Goal: Task Accomplishment & Management: Manage account settings

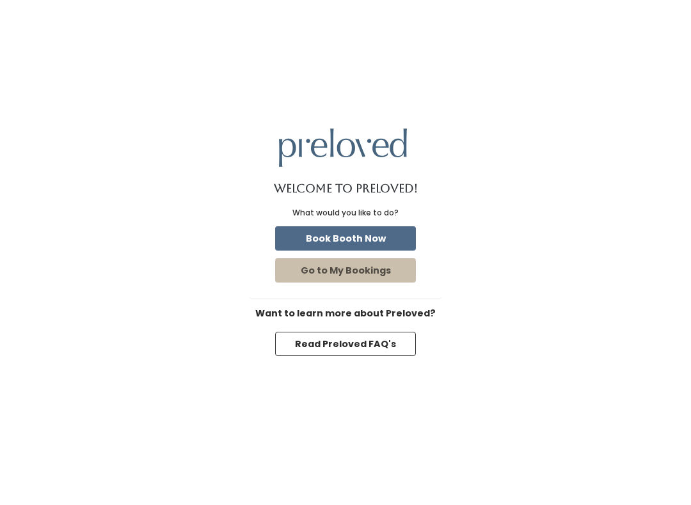
click at [401, 228] on button "Book Booth Now" at bounding box center [345, 238] width 141 height 24
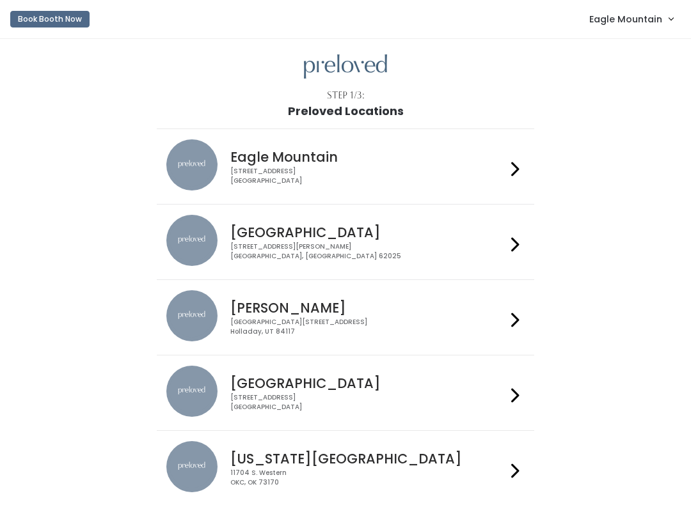
click at [629, 21] on span "Eagle Mountain" at bounding box center [625, 19] width 73 height 14
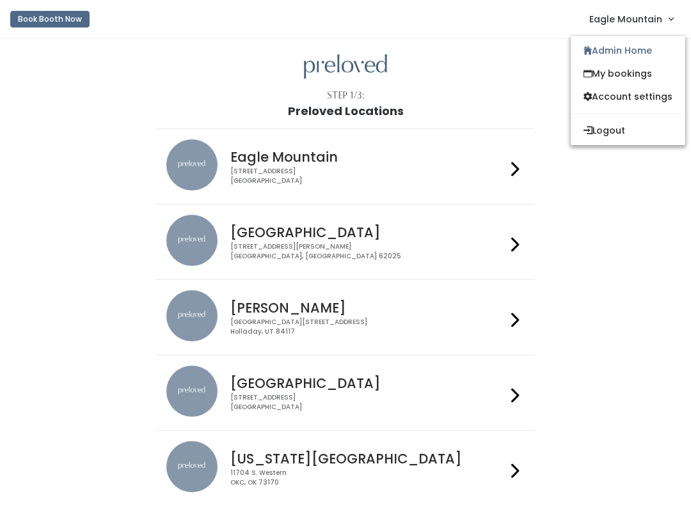
click at [613, 42] on link "Admin Home" at bounding box center [628, 50] width 114 height 23
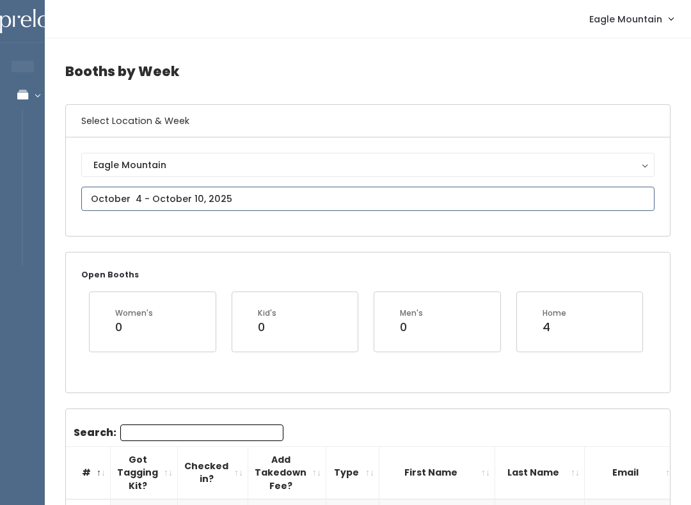
click at [305, 195] on input "text" at bounding box center [367, 199] width 573 height 24
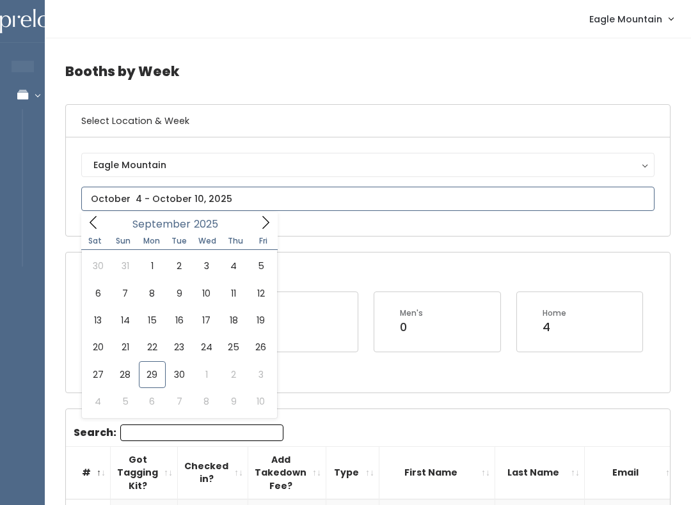
type input "[DATE] to [DATE]"
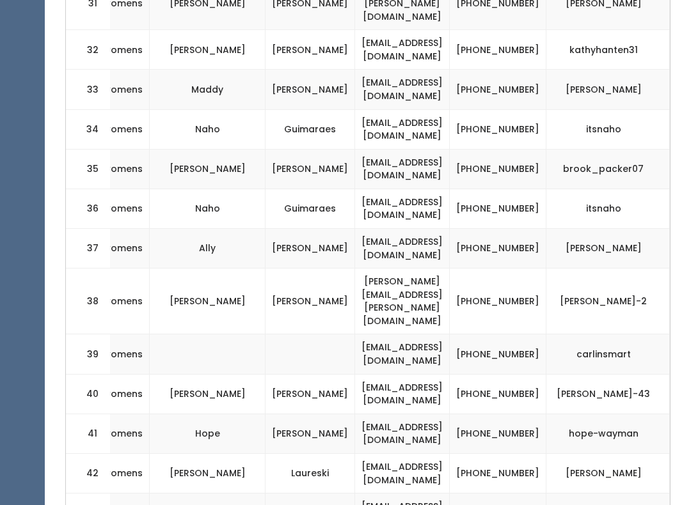
scroll to position [0, 249]
click at [544, 229] on td "[PHONE_NUMBER]" at bounding box center [498, 249] width 97 height 40
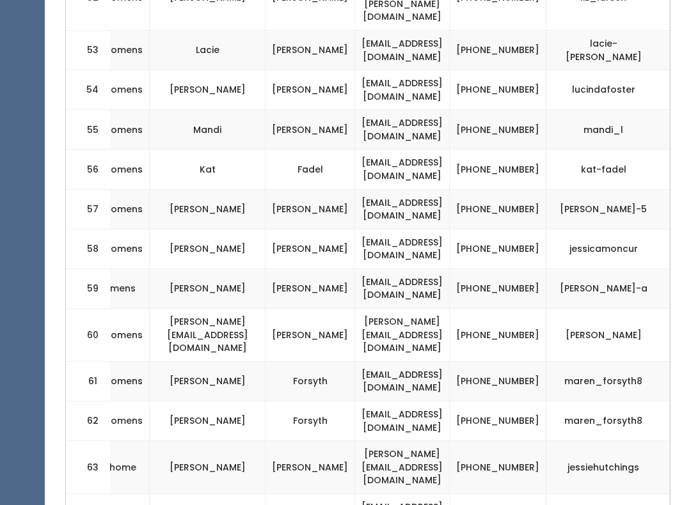
scroll to position [2674, 0]
